Goal: Task Accomplishment & Management: Use online tool/utility

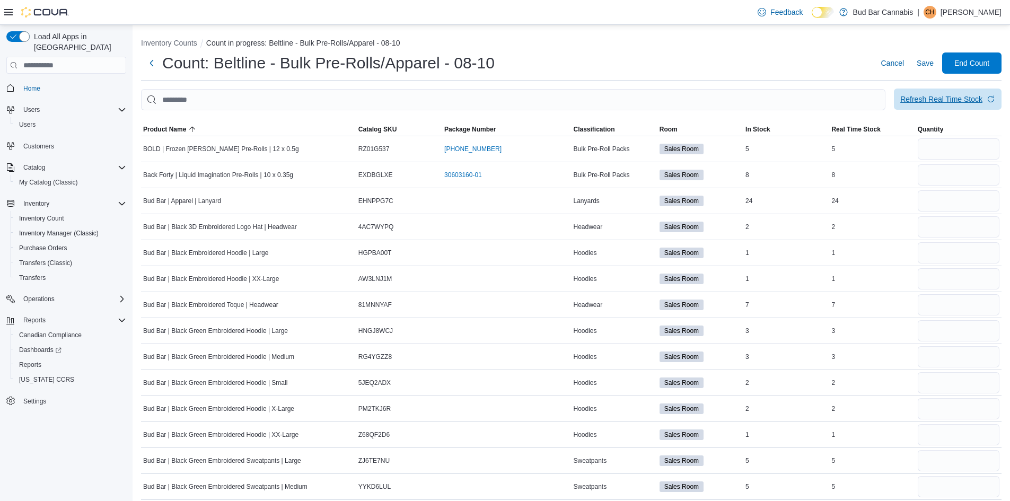
click at [949, 98] on div "Refresh Real Time Stock" at bounding box center [942, 99] width 82 height 11
click at [979, 150] on input "number" at bounding box center [959, 148] width 82 height 21
type input "*"
click at [968, 176] on input "number" at bounding box center [959, 174] width 82 height 21
type input "*"
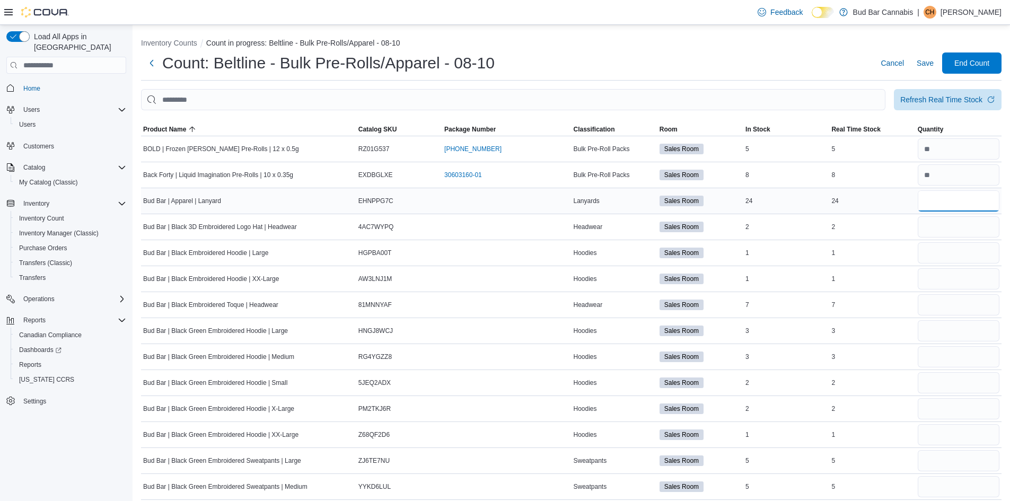
click at [960, 198] on input "number" at bounding box center [959, 200] width 82 height 21
type input "**"
click at [958, 223] on input "number" at bounding box center [959, 226] width 82 height 21
type input "*"
click at [957, 247] on input "number" at bounding box center [959, 252] width 82 height 21
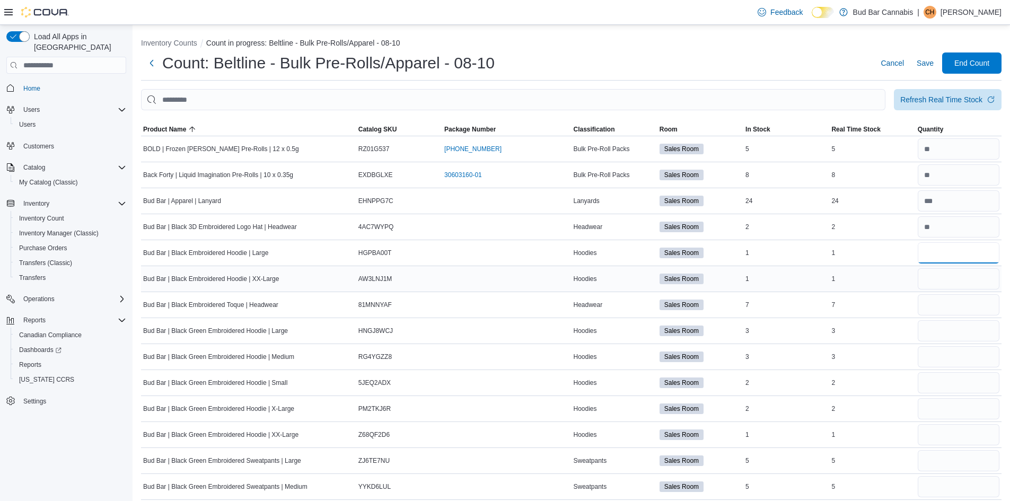
type input "*"
click at [953, 272] on input "number" at bounding box center [959, 278] width 82 height 21
type input "*"
click at [953, 306] on input "number" at bounding box center [959, 304] width 82 height 21
type input "*"
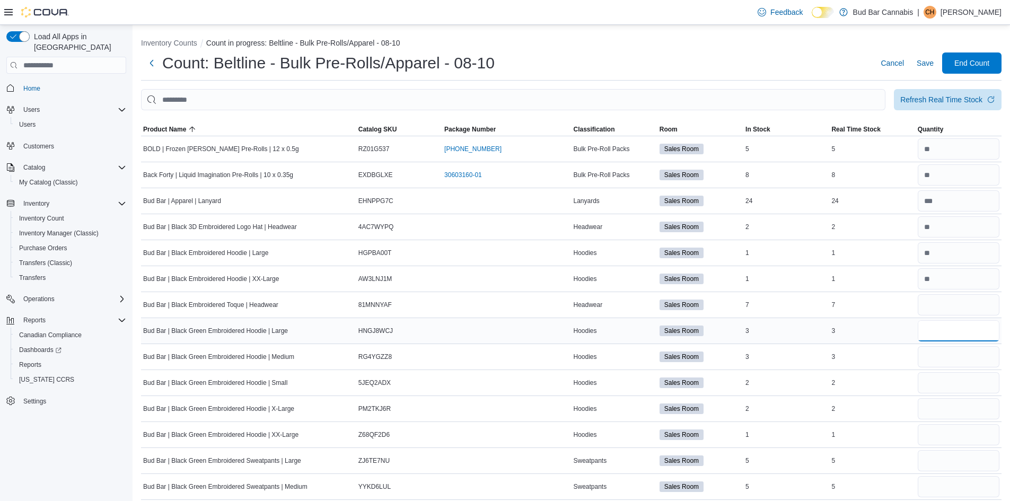
click at [953, 325] on input "number" at bounding box center [959, 330] width 82 height 21
type input "*"
click at [956, 355] on input "number" at bounding box center [959, 356] width 82 height 21
type input "*"
click at [956, 382] on input "number" at bounding box center [959, 382] width 82 height 21
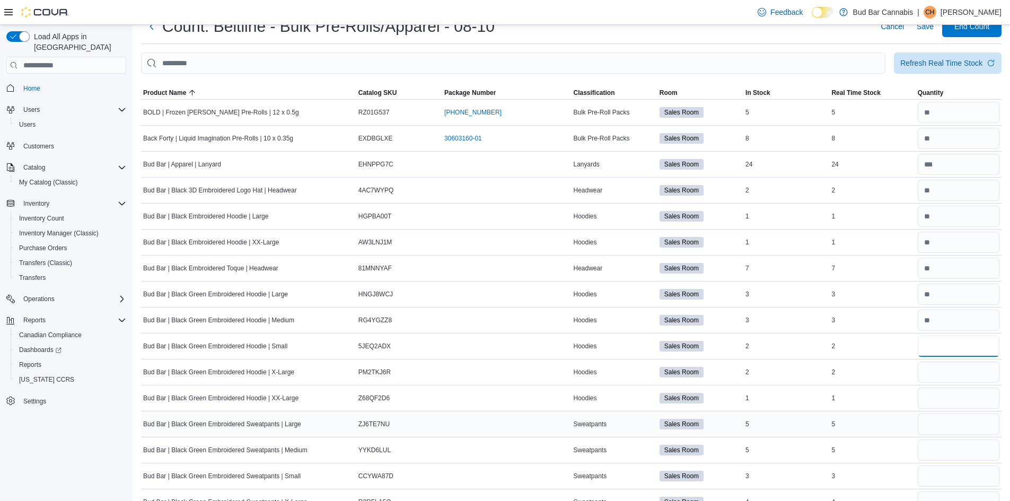
scroll to position [53, 0]
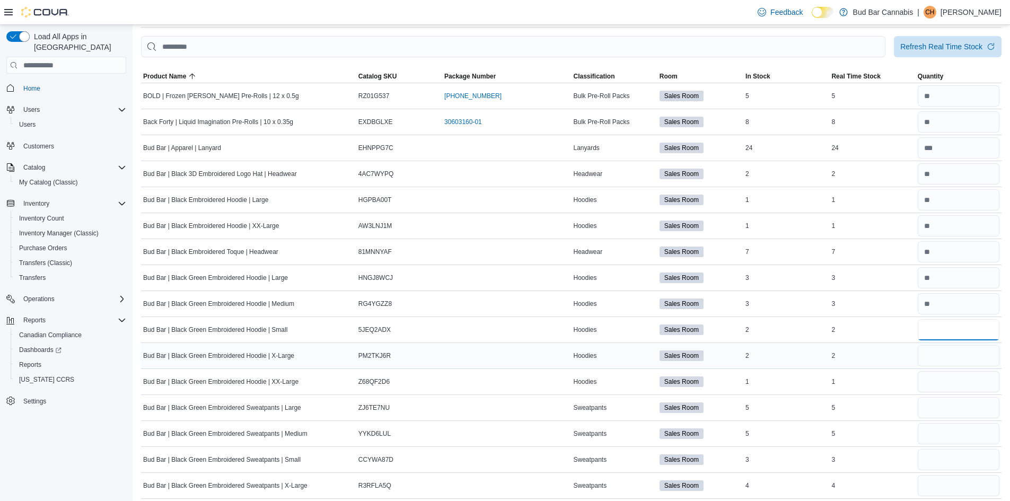
type input "*"
click at [946, 362] on input "number" at bounding box center [959, 355] width 82 height 21
type input "*"
click at [938, 381] on input "number" at bounding box center [959, 381] width 82 height 21
type input "*"
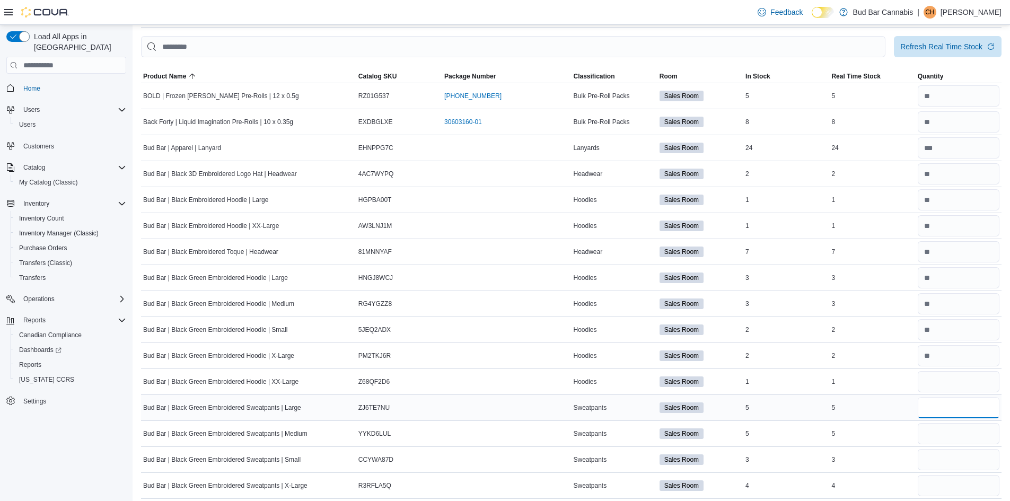
click at [966, 411] on input "number" at bounding box center [959, 407] width 82 height 21
type input "*"
click at [954, 438] on input "number" at bounding box center [959, 433] width 82 height 21
type input "*"
click at [954, 449] on div at bounding box center [959, 459] width 86 height 25
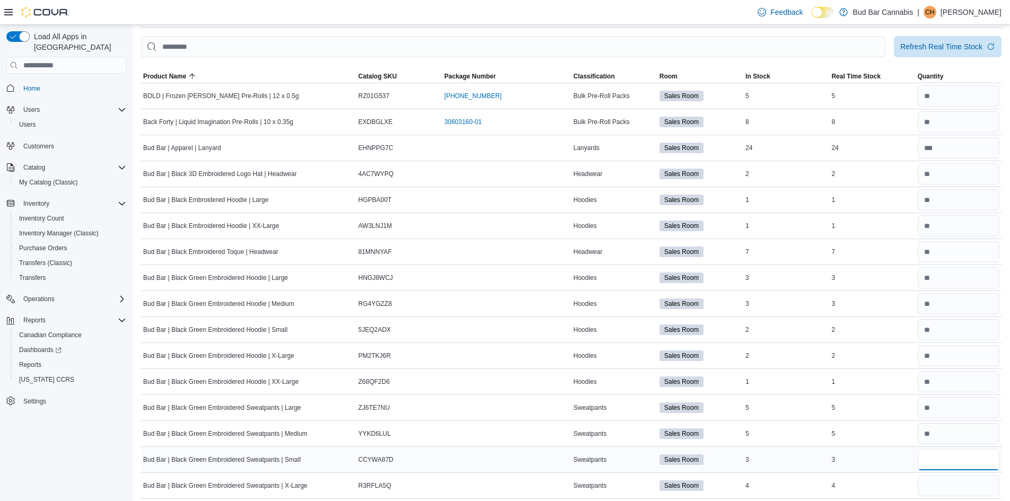
click at [954, 459] on input "number" at bounding box center [959, 459] width 82 height 21
type input "*"
click at [951, 480] on input "number" at bounding box center [959, 485] width 82 height 21
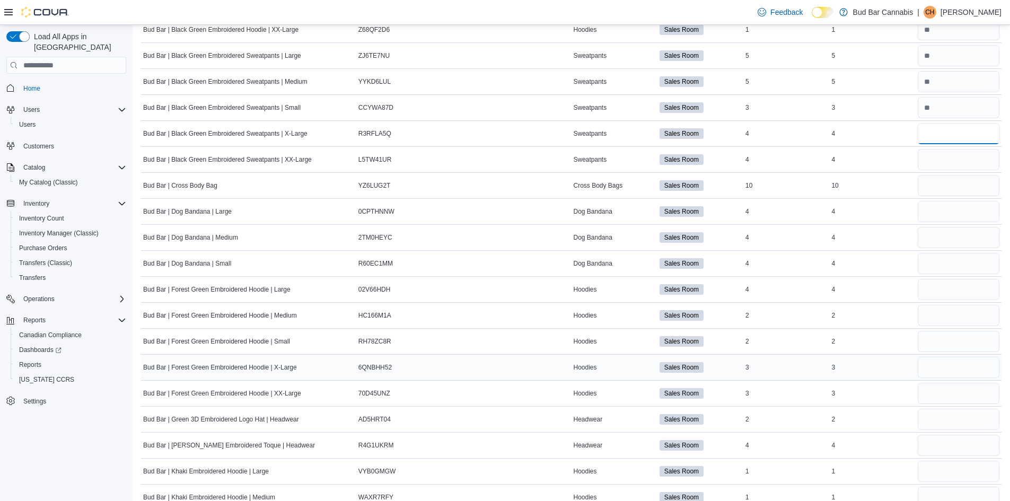
scroll to position [424, 0]
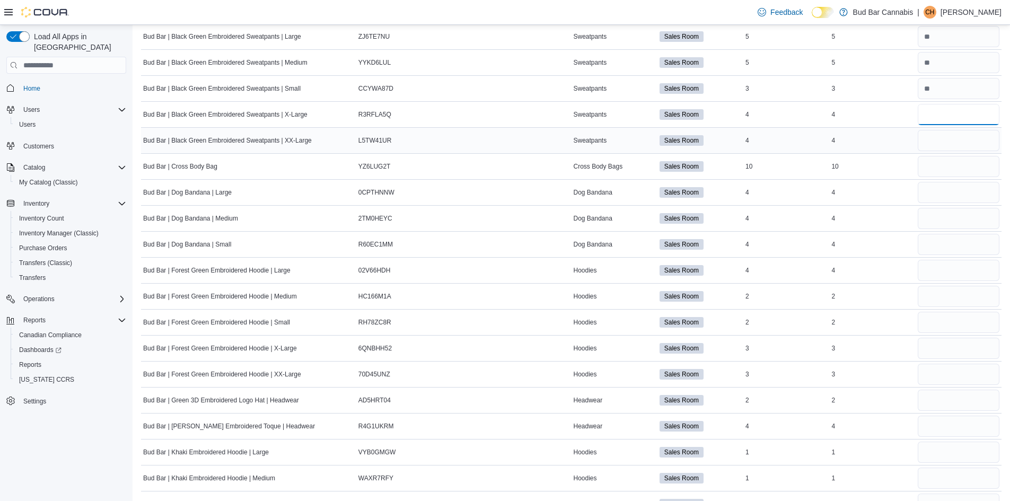
type input "*"
click at [965, 138] on input "number" at bounding box center [959, 140] width 82 height 21
type input "*"
click at [965, 172] on input "number" at bounding box center [959, 166] width 82 height 21
type input "**"
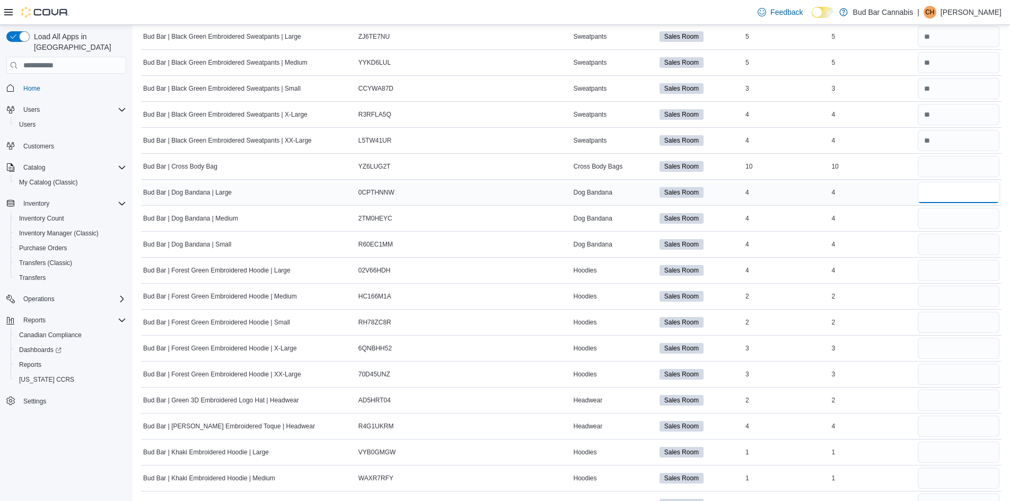
click at [962, 196] on input "number" at bounding box center [959, 192] width 82 height 21
type input "*"
click at [972, 219] on input "number" at bounding box center [959, 218] width 82 height 21
type input "*"
click at [956, 240] on input "number" at bounding box center [959, 244] width 82 height 21
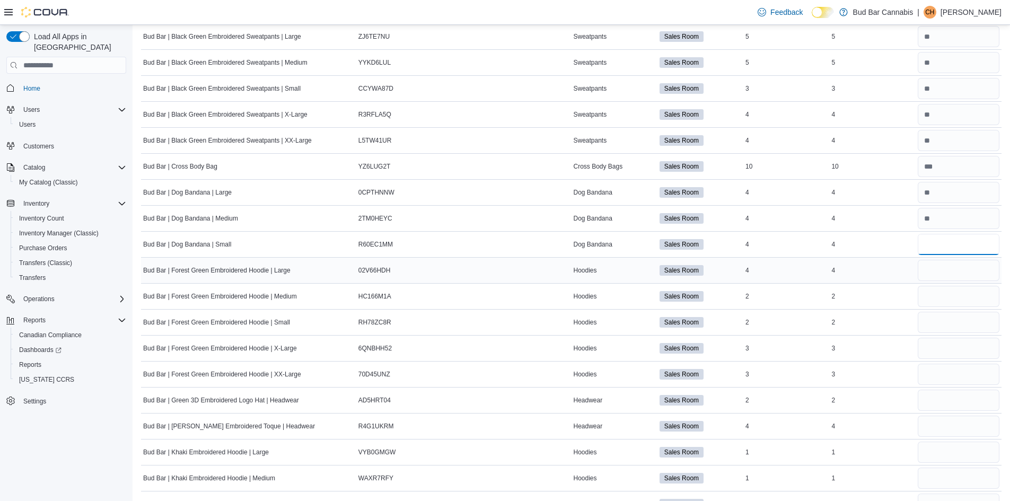
type input "*"
click at [951, 276] on input "number" at bounding box center [959, 270] width 82 height 21
click at [959, 242] on input "number" at bounding box center [959, 244] width 82 height 21
type input "*"
click at [957, 269] on input "number" at bounding box center [959, 270] width 82 height 21
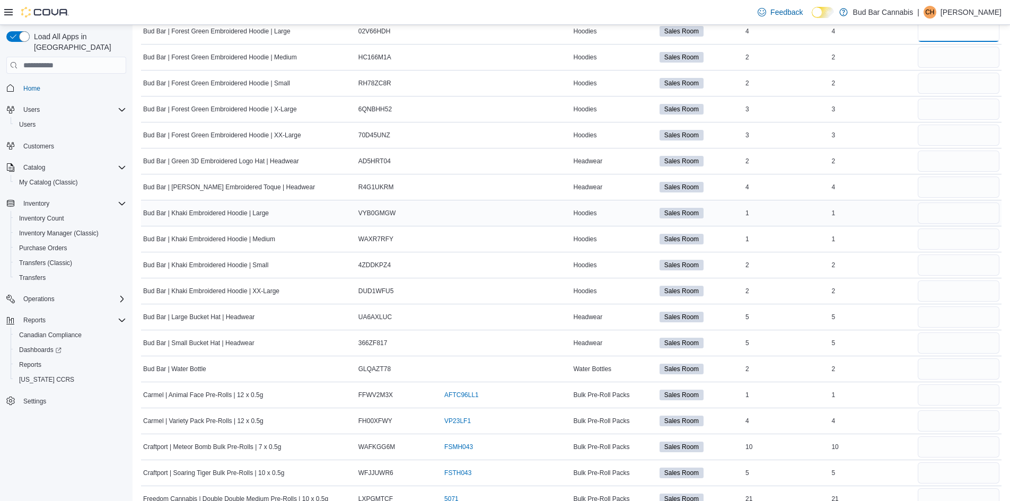
scroll to position [689, 0]
type input "*"
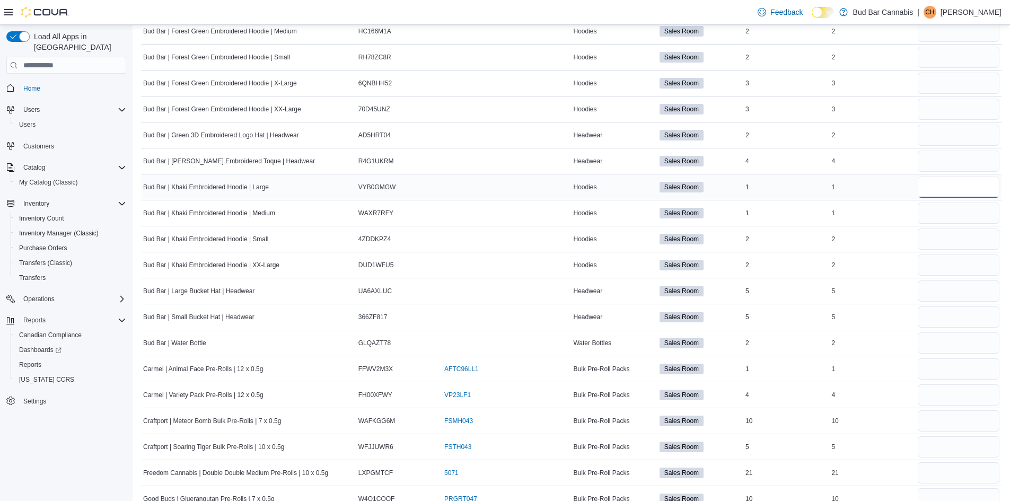
click at [962, 187] on input "number" at bounding box center [959, 187] width 82 height 21
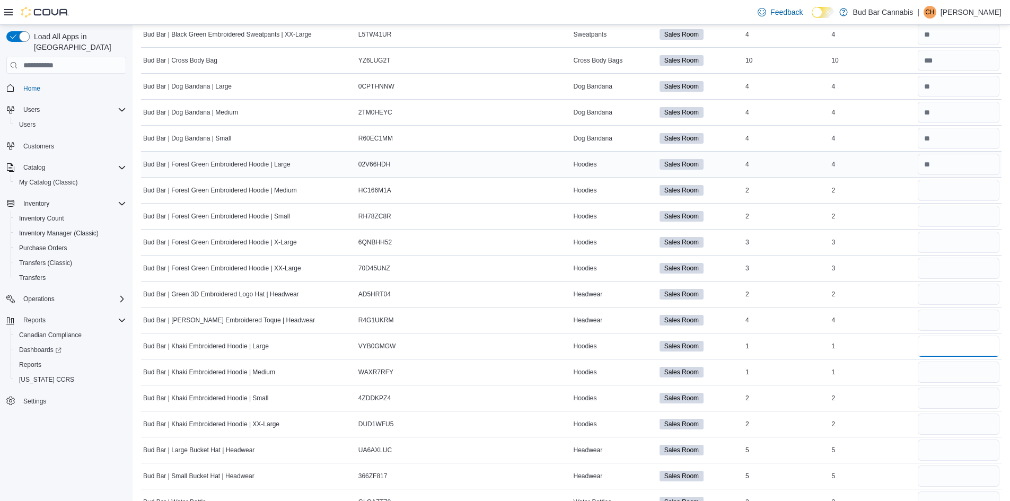
scroll to position [477, 0]
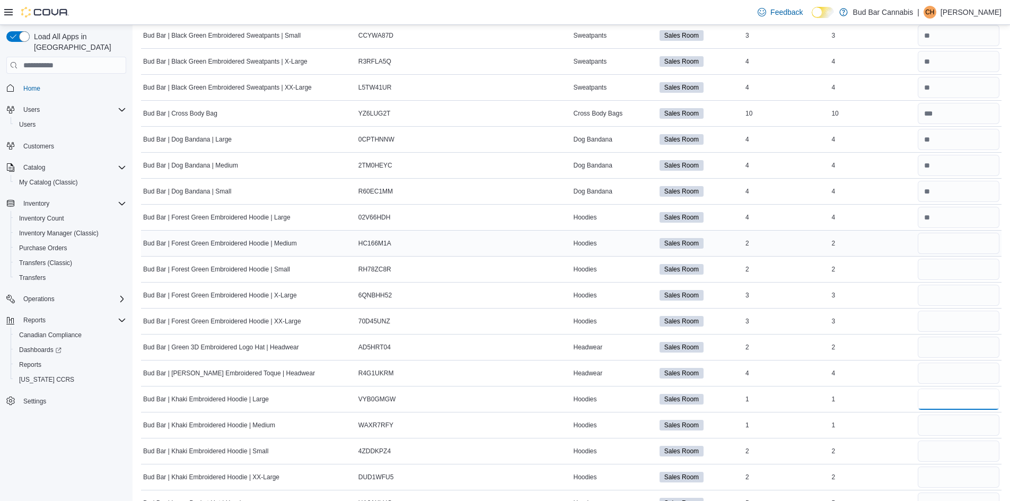
type input "*"
click at [958, 246] on input "number" at bounding box center [959, 243] width 82 height 21
type input "*"
click at [958, 270] on input "number" at bounding box center [959, 269] width 82 height 21
type input "*"
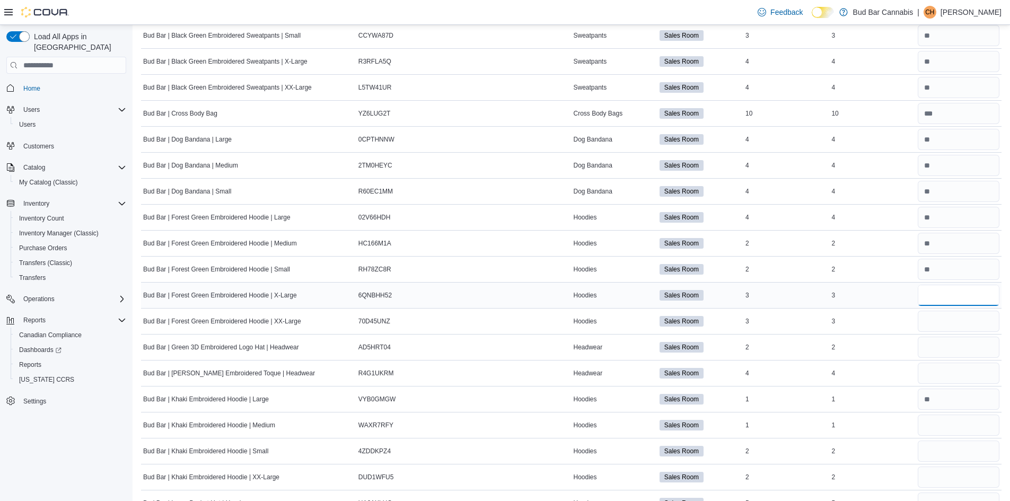
click at [954, 294] on input "number" at bounding box center [959, 295] width 82 height 21
type input "*"
click at [953, 321] on input "number" at bounding box center [959, 321] width 82 height 21
type input "*"
click at [953, 347] on input "number" at bounding box center [959, 347] width 82 height 21
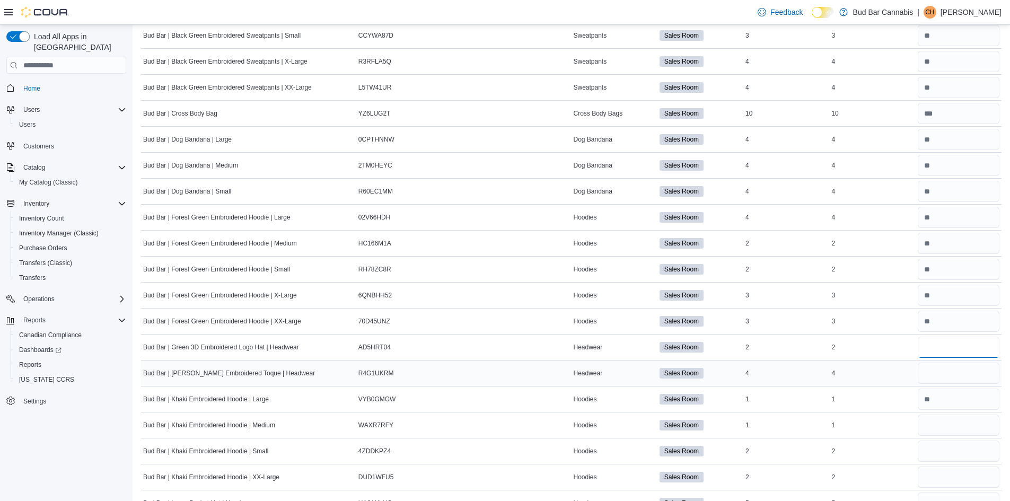
type input "*"
click at [954, 370] on input "number" at bounding box center [959, 373] width 82 height 21
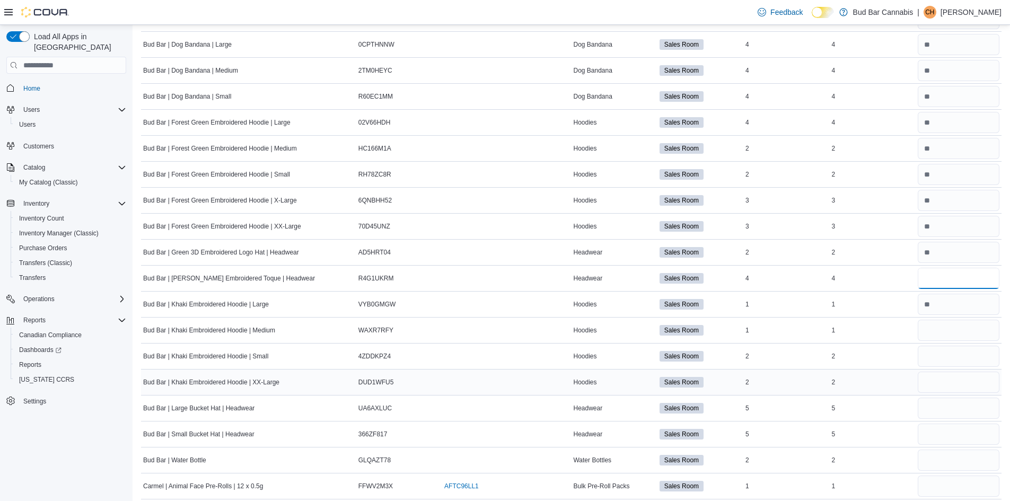
scroll to position [583, 0]
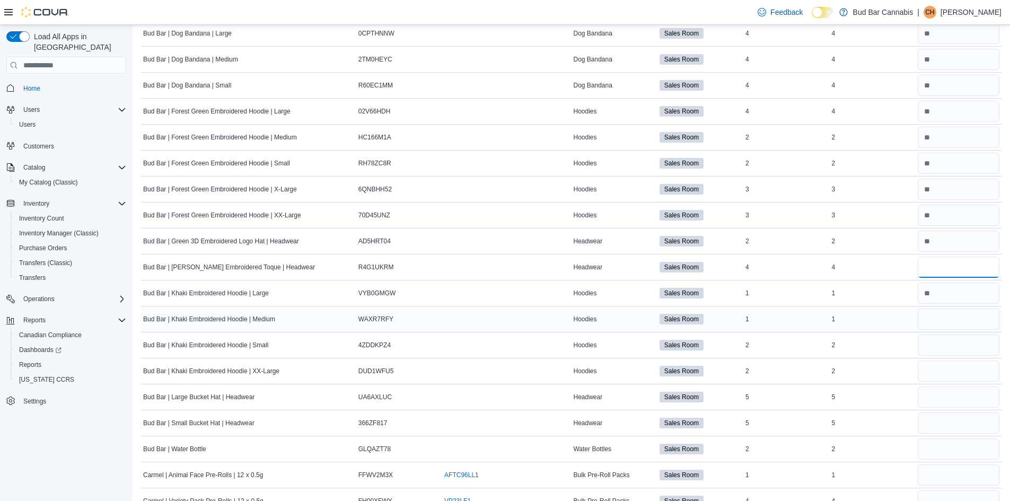
type input "*"
click at [947, 321] on input "number" at bounding box center [959, 319] width 82 height 21
type input "*"
click at [951, 350] on input "number" at bounding box center [959, 345] width 82 height 21
type input "*"
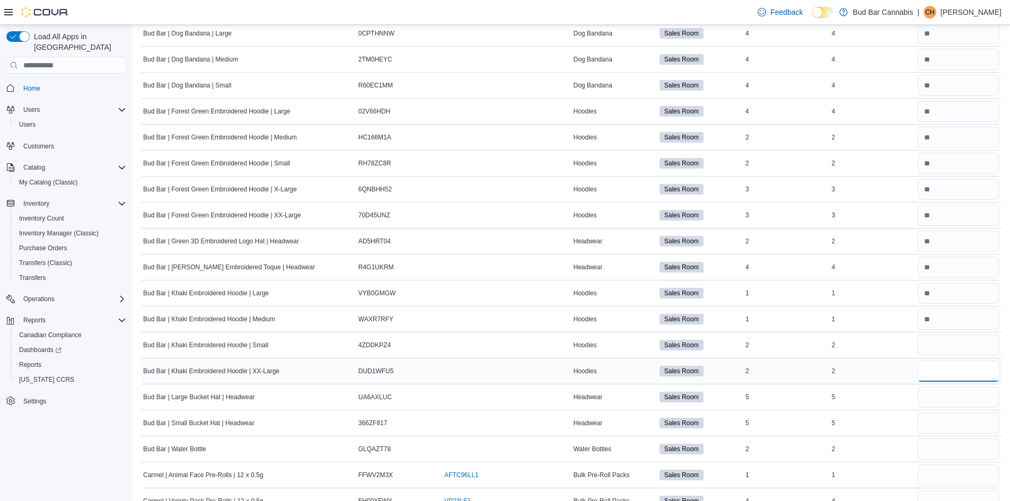
click at [946, 369] on input "number" at bounding box center [959, 371] width 82 height 21
type input "*"
click at [945, 394] on input "number" at bounding box center [959, 397] width 82 height 21
type input "*"
click at [954, 417] on input "number" at bounding box center [959, 423] width 82 height 21
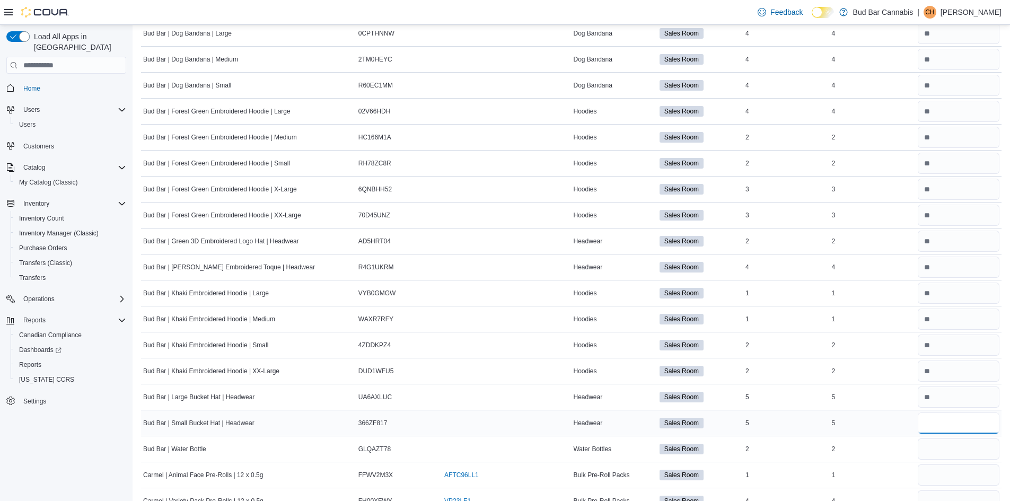
type input "*"
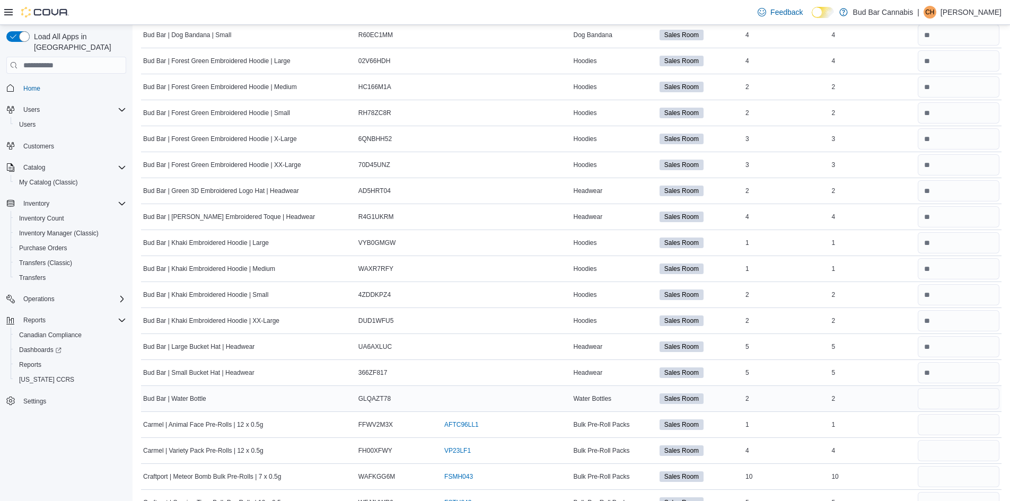
scroll to position [636, 0]
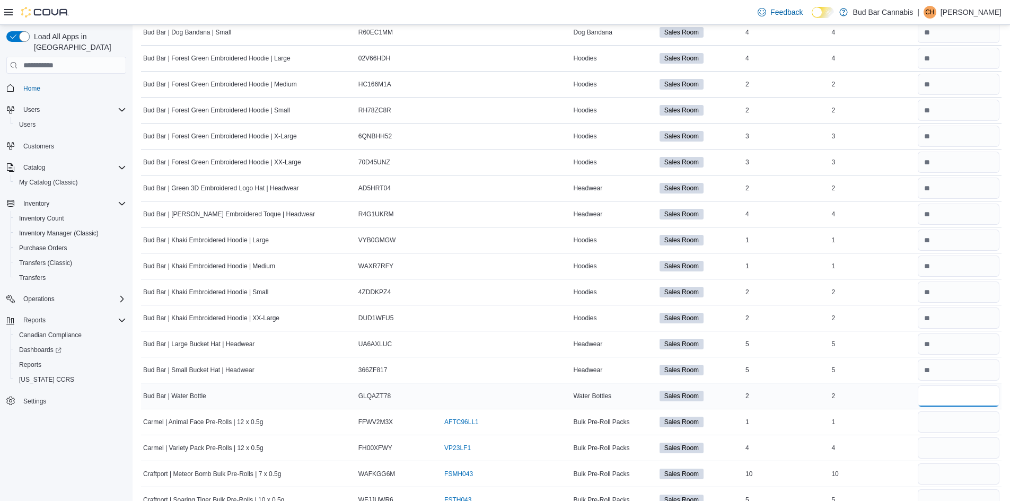
click at [947, 399] on input "number" at bounding box center [959, 396] width 82 height 21
type input "*"
click at [945, 422] on input "number" at bounding box center [959, 422] width 82 height 21
type input "*"
click at [946, 453] on input "number" at bounding box center [959, 448] width 82 height 21
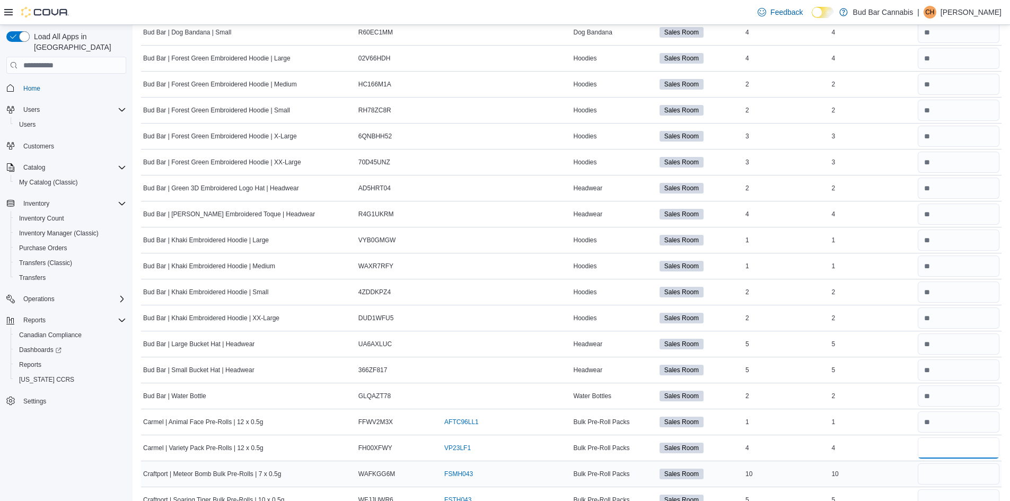
type input "*"
click at [939, 476] on input "number" at bounding box center [959, 474] width 82 height 21
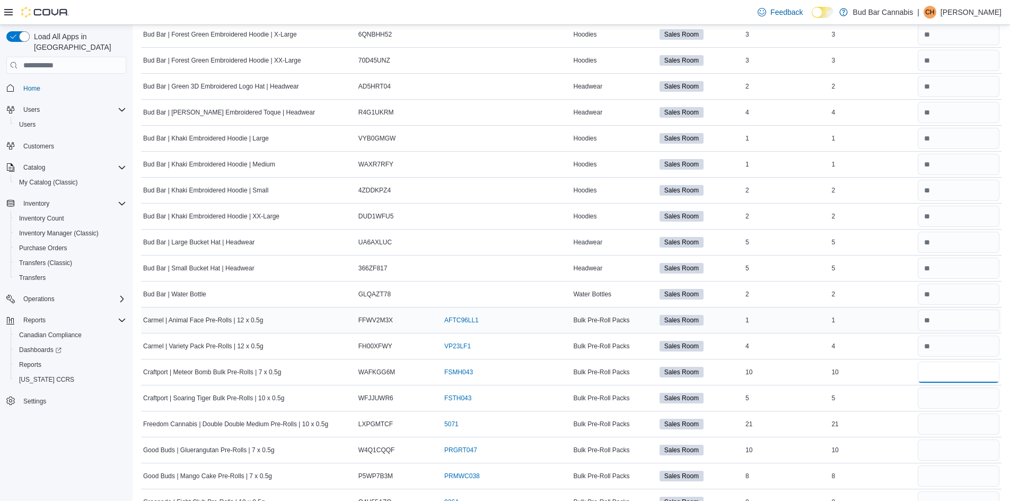
scroll to position [743, 0]
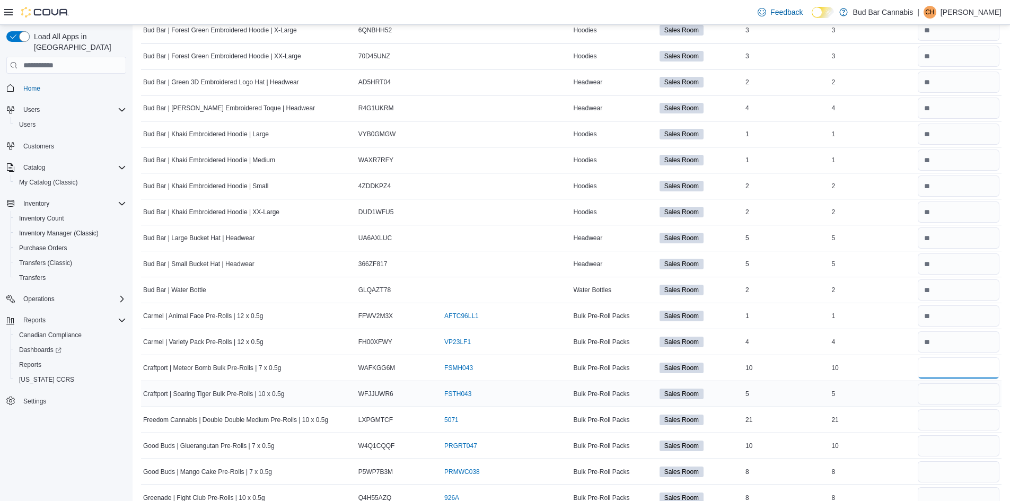
type input "**"
click at [946, 394] on input "number" at bounding box center [959, 393] width 82 height 21
type input "*"
click at [949, 420] on input "number" at bounding box center [959, 419] width 82 height 21
type input "**"
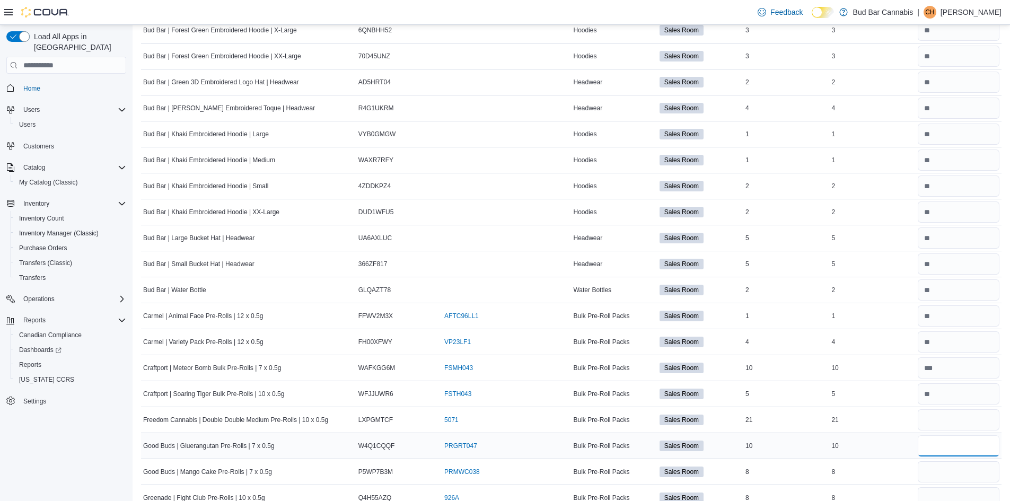
click at [944, 449] on input "number" at bounding box center [959, 445] width 82 height 21
type input "**"
click at [945, 464] on input "number" at bounding box center [959, 471] width 82 height 21
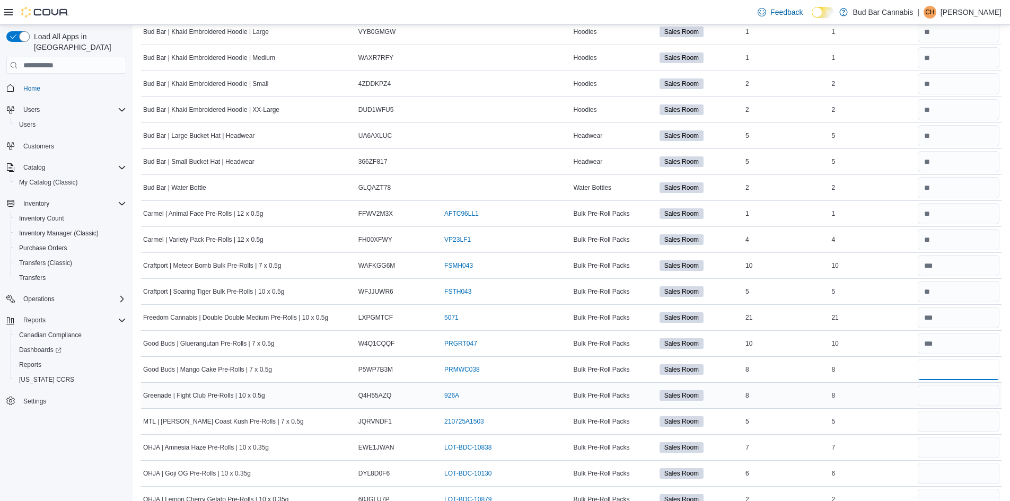
scroll to position [849, 0]
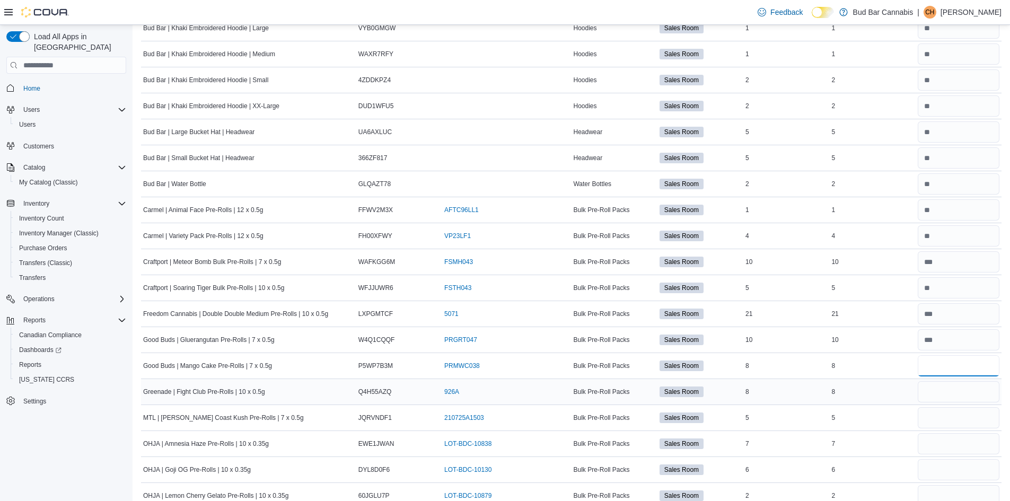
type input "*"
click at [939, 396] on input "number" at bounding box center [959, 391] width 82 height 21
type input "*"
click at [945, 422] on input "number" at bounding box center [959, 417] width 82 height 21
type input "*"
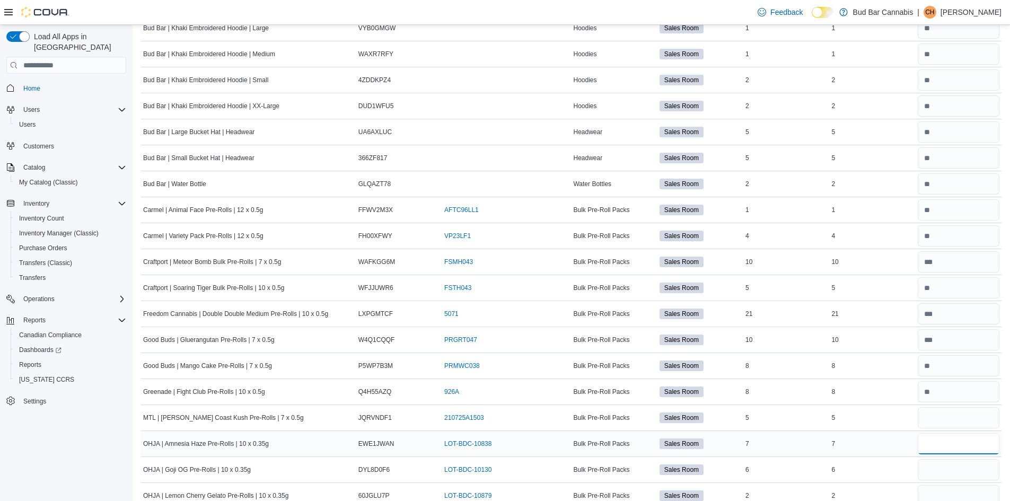
click at [945, 445] on input "number" at bounding box center [959, 443] width 82 height 21
type input "*"
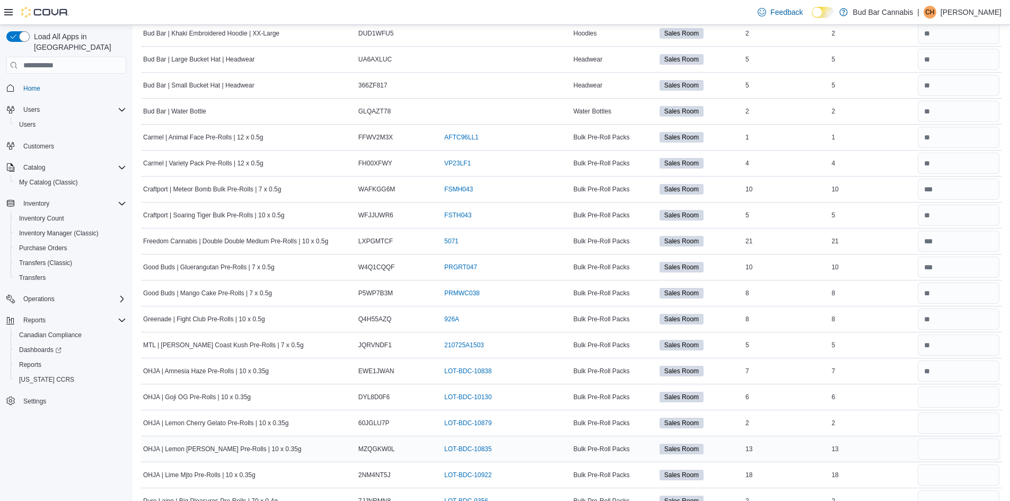
scroll to position [955, 0]
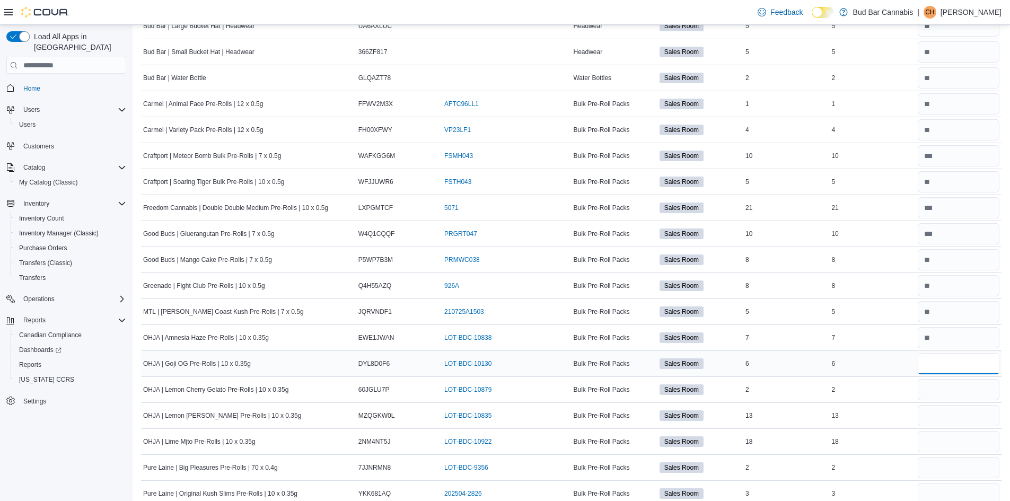
click at [948, 364] on input "number" at bounding box center [959, 363] width 82 height 21
type input "*"
click at [945, 392] on input "number" at bounding box center [959, 389] width 82 height 21
type input "*"
click at [945, 417] on input "number" at bounding box center [959, 415] width 82 height 21
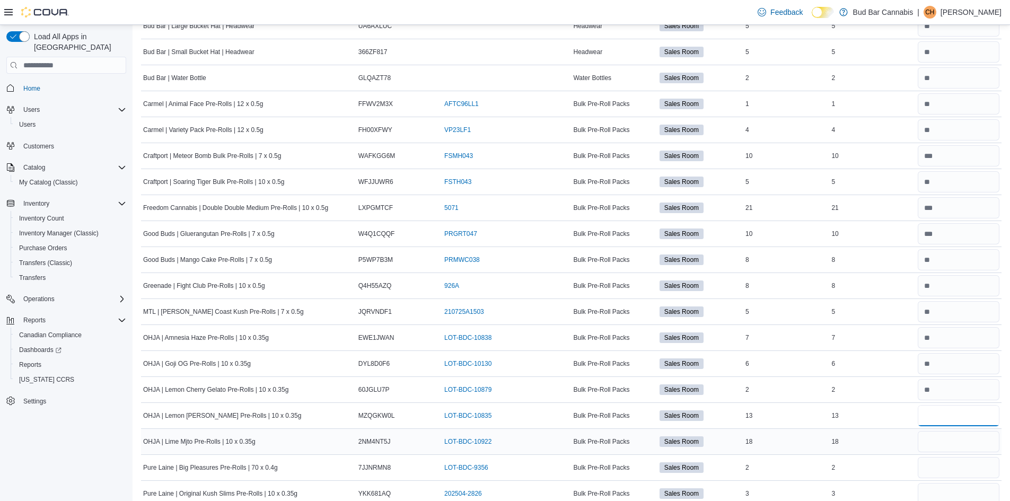
type input "**"
click at [942, 444] on input "number" at bounding box center [959, 441] width 82 height 21
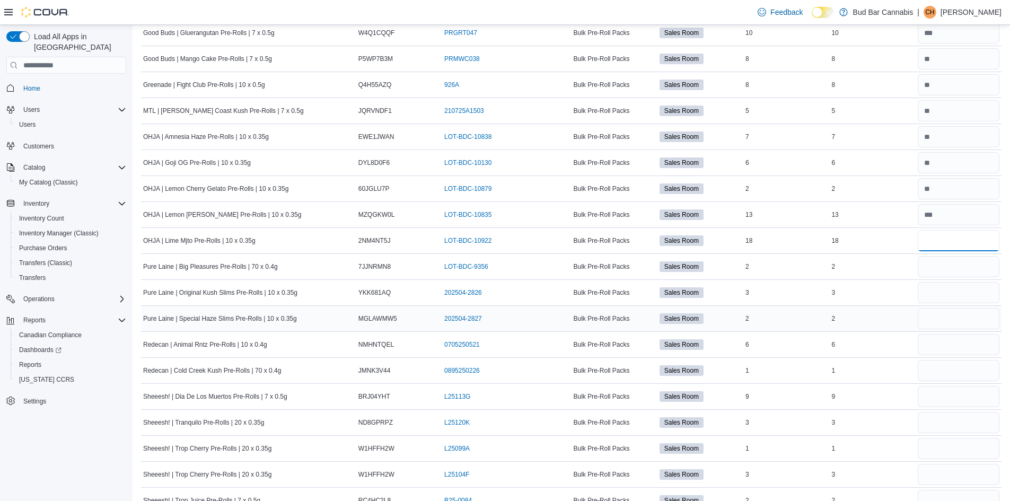
scroll to position [1167, 0]
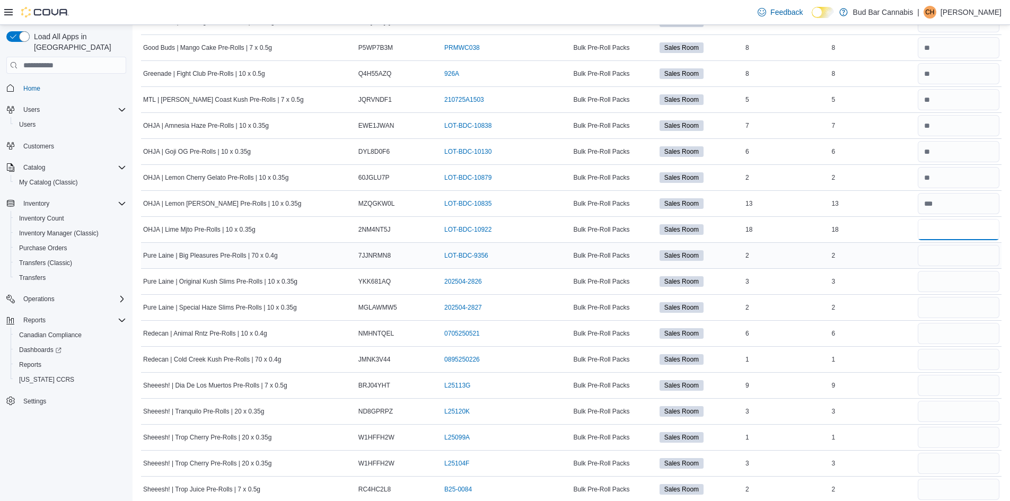
type input "**"
click at [949, 263] on input "number" at bounding box center [959, 255] width 82 height 21
type input "*"
click at [947, 277] on input "number" at bounding box center [959, 281] width 82 height 21
type input "*"
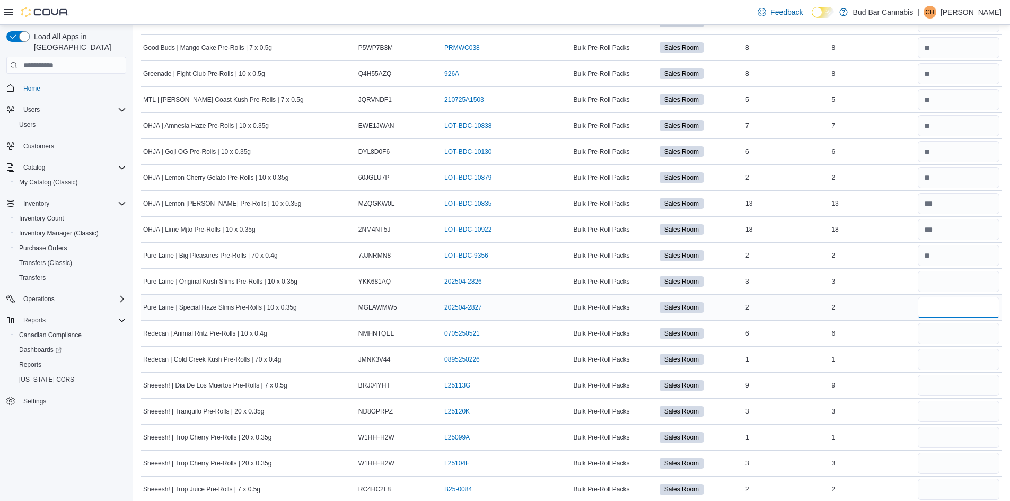
click at [952, 309] on input "number" at bounding box center [959, 307] width 82 height 21
type input "*"
click at [947, 334] on input "number" at bounding box center [959, 333] width 82 height 21
type input "*"
drag, startPoint x: 947, startPoint y: 360, endPoint x: 942, endPoint y: 378, distance: 19.2
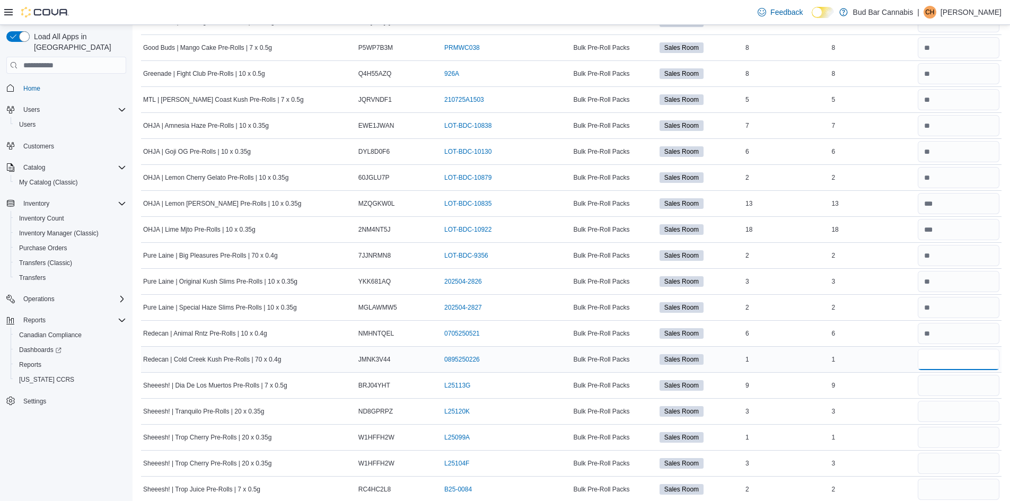
click at [947, 360] on input "number" at bounding box center [959, 359] width 82 height 21
type input "*"
click at [939, 387] on input "number" at bounding box center [959, 385] width 82 height 21
type input "*"
click at [937, 407] on input "number" at bounding box center [959, 411] width 82 height 21
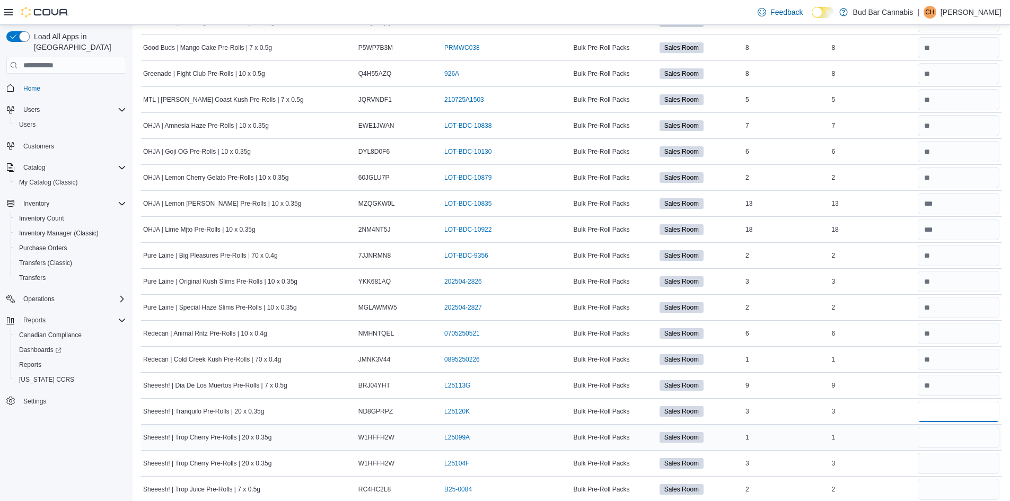
type input "*"
click at [940, 435] on input "number" at bounding box center [959, 437] width 82 height 21
type input "*"
click at [944, 467] on input "number" at bounding box center [959, 463] width 82 height 21
type input "*"
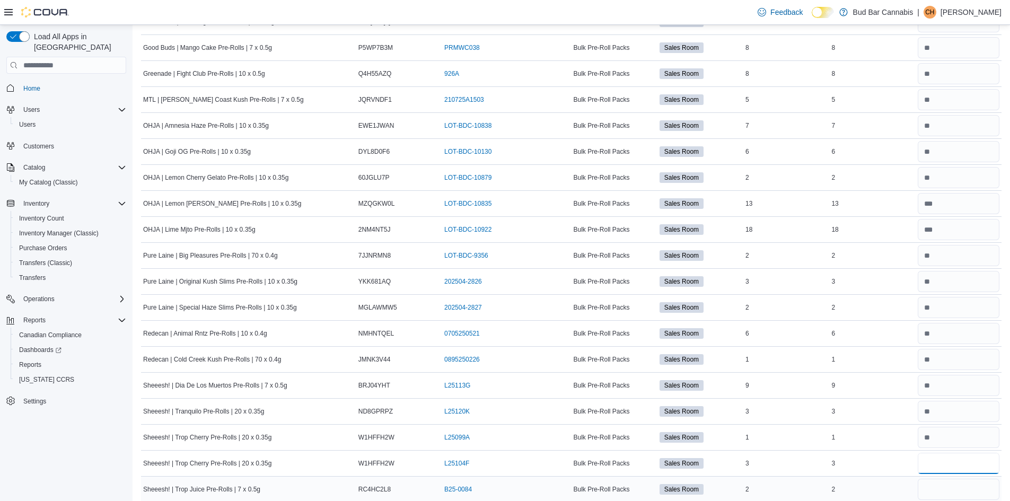
type input "*"
click at [939, 495] on input "number" at bounding box center [959, 489] width 82 height 21
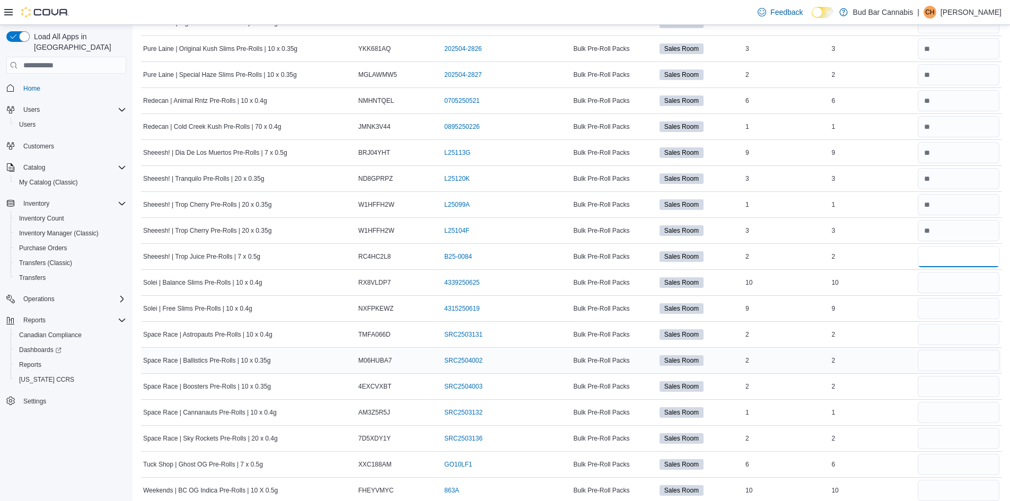
scroll to position [1411, 0]
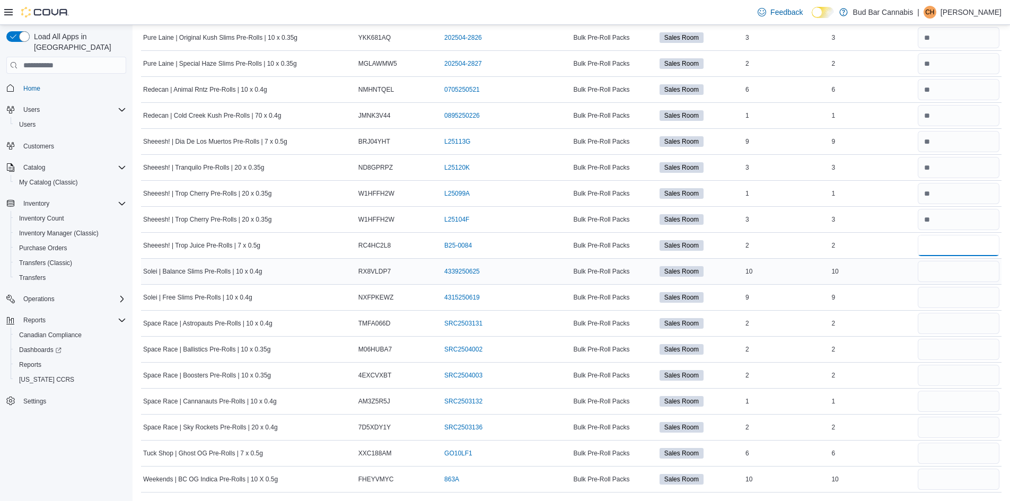
type input "*"
click at [945, 266] on input "number" at bounding box center [959, 271] width 82 height 21
type input "**"
type input "*"
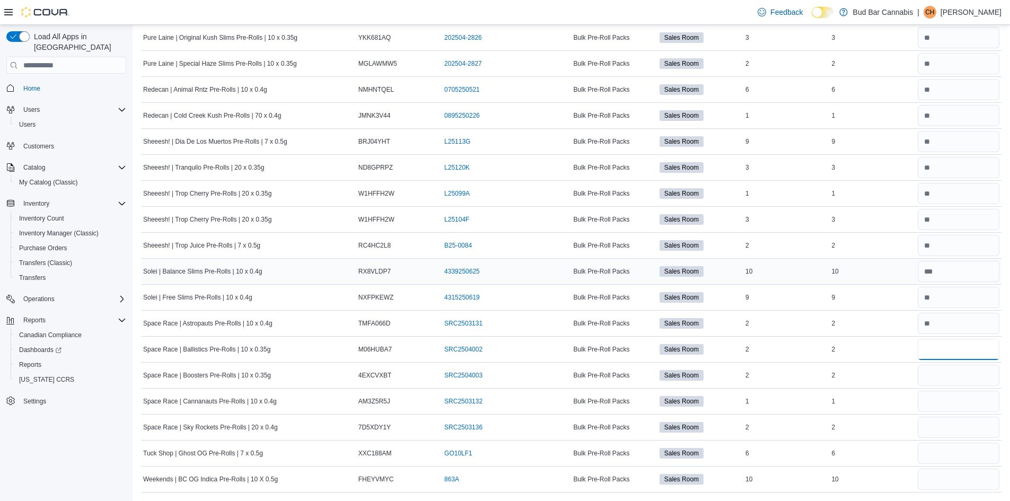
type input "*"
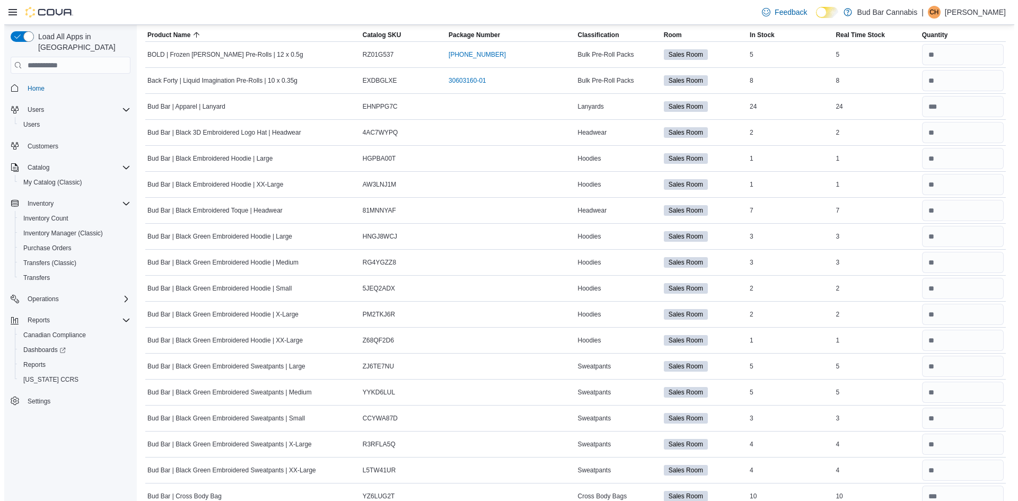
scroll to position [0, 0]
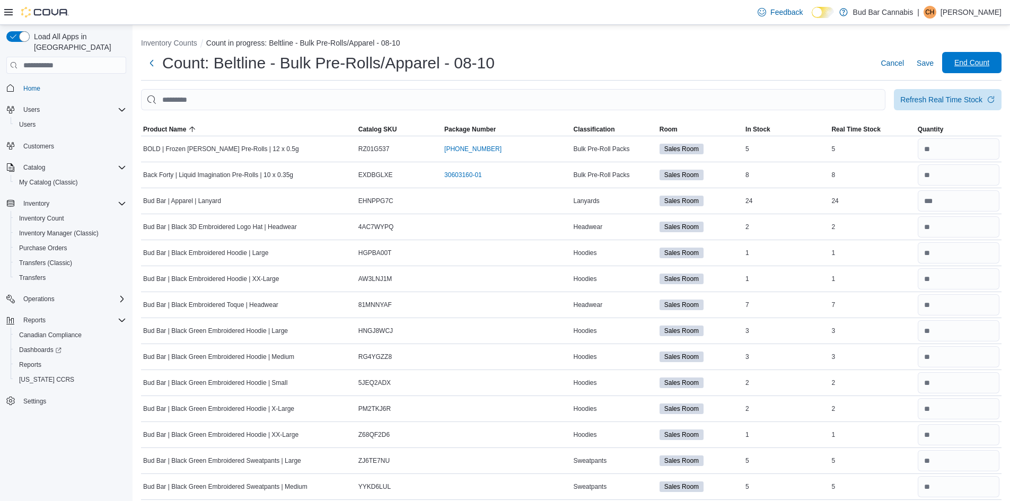
type input "**"
click at [973, 68] on span "End Count" at bounding box center [972, 62] width 47 height 21
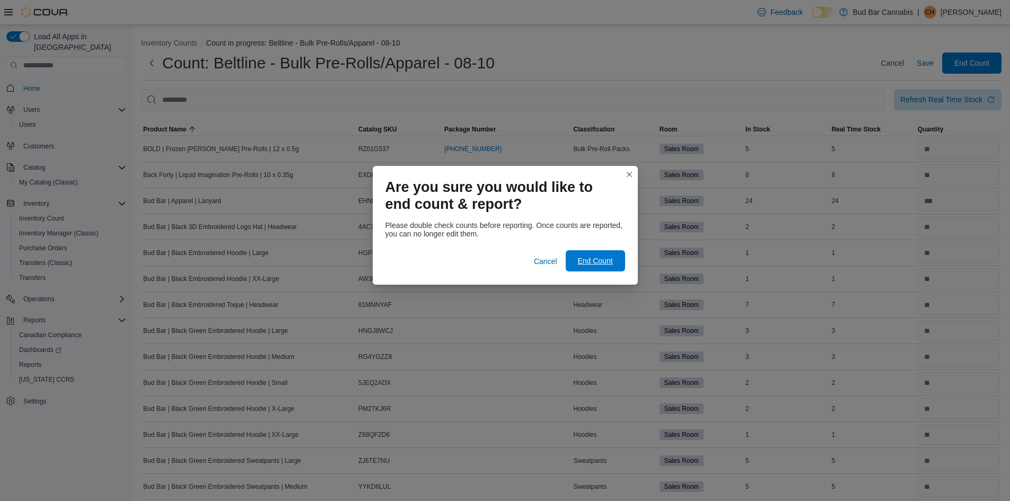
click at [590, 261] on span "End Count" at bounding box center [595, 261] width 35 height 11
